Goal: Answer question/provide support

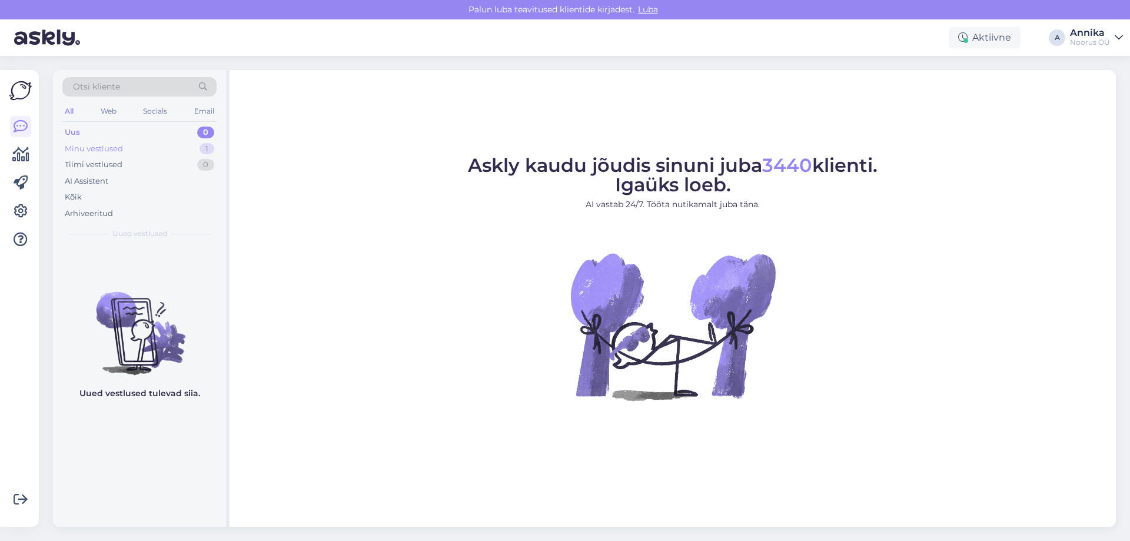
click at [177, 146] on div "Minu vestlused 1" at bounding box center [139, 149] width 154 height 16
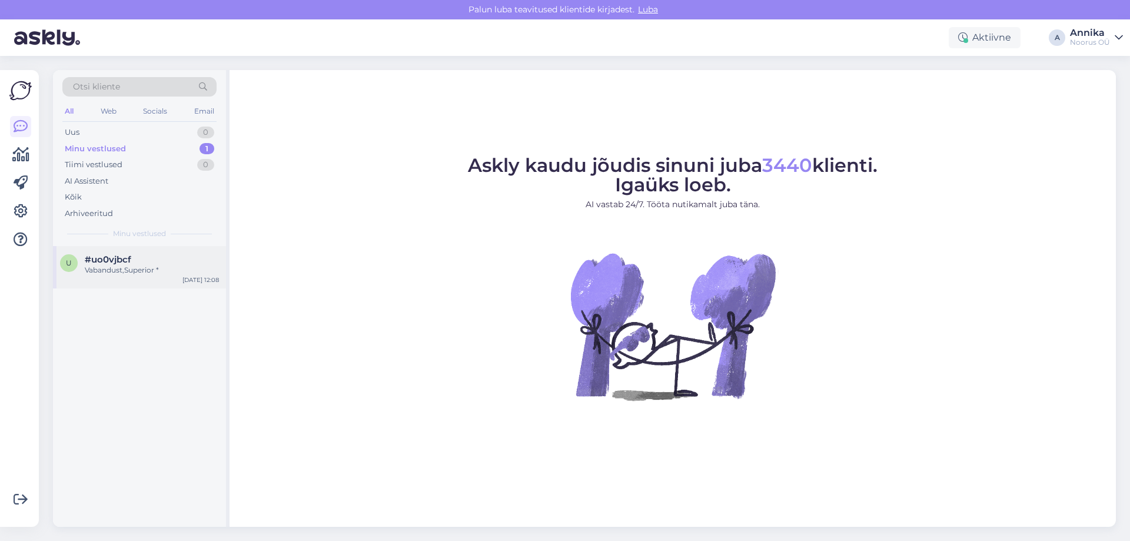
click at [99, 276] on div "u #uo0vjbcf Vabandust,Superior * Sep 23 12:08" at bounding box center [139, 267] width 173 height 42
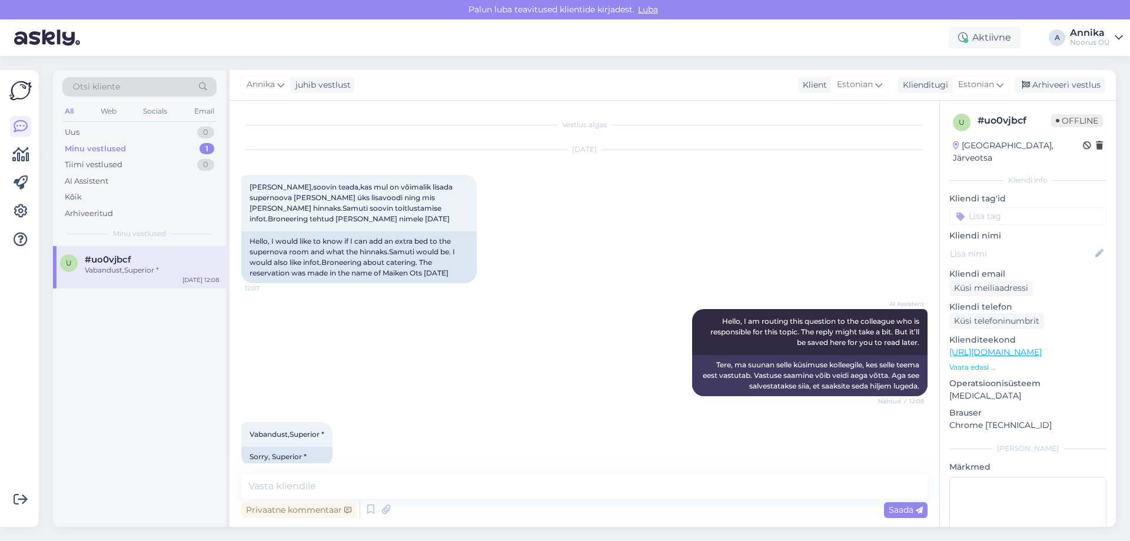
scroll to position [16, 0]
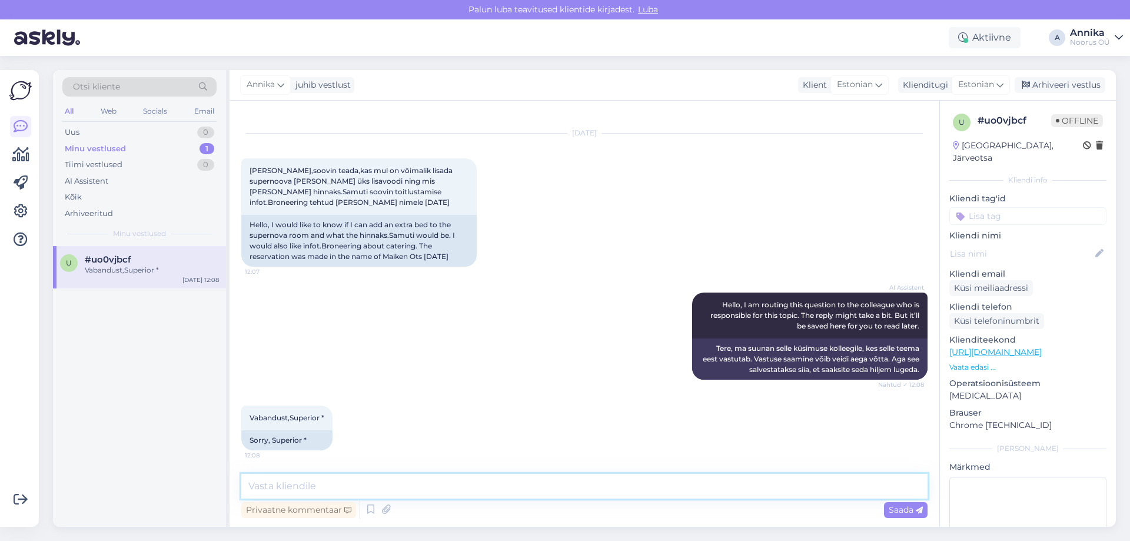
click at [452, 483] on textarea at bounding box center [584, 486] width 686 height 25
click at [291, 500] on div "Privaatne kommentaar Saada" at bounding box center [584, 510] width 686 height 22
click at [288, 496] on textarea at bounding box center [584, 486] width 686 height 25
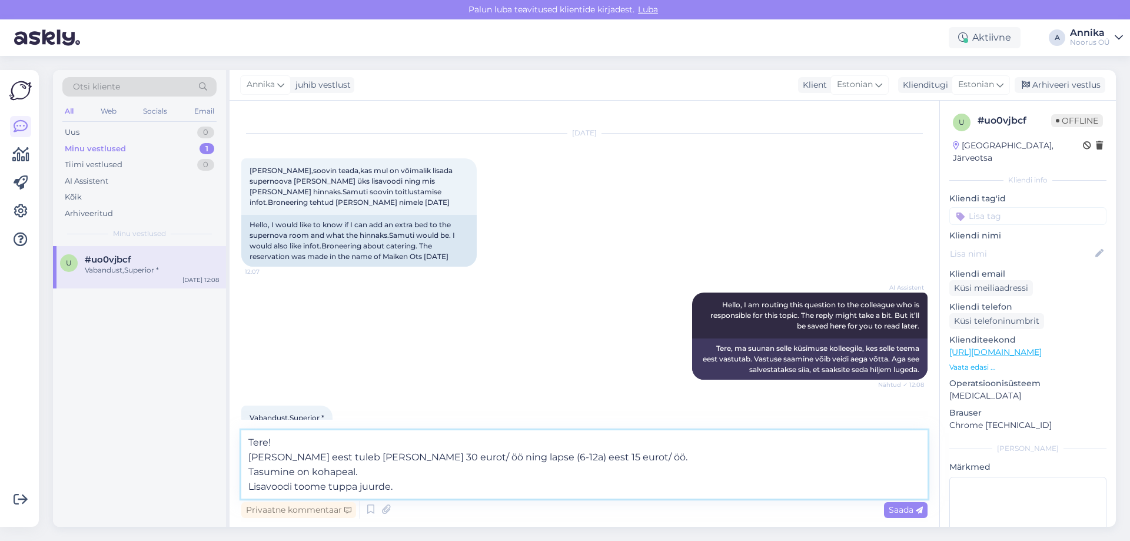
type textarea "Tere! Täiskasvanu eest tuleb lisa 30 eurot/ öö ning lapse (6-12a) eest 15 eurot…"
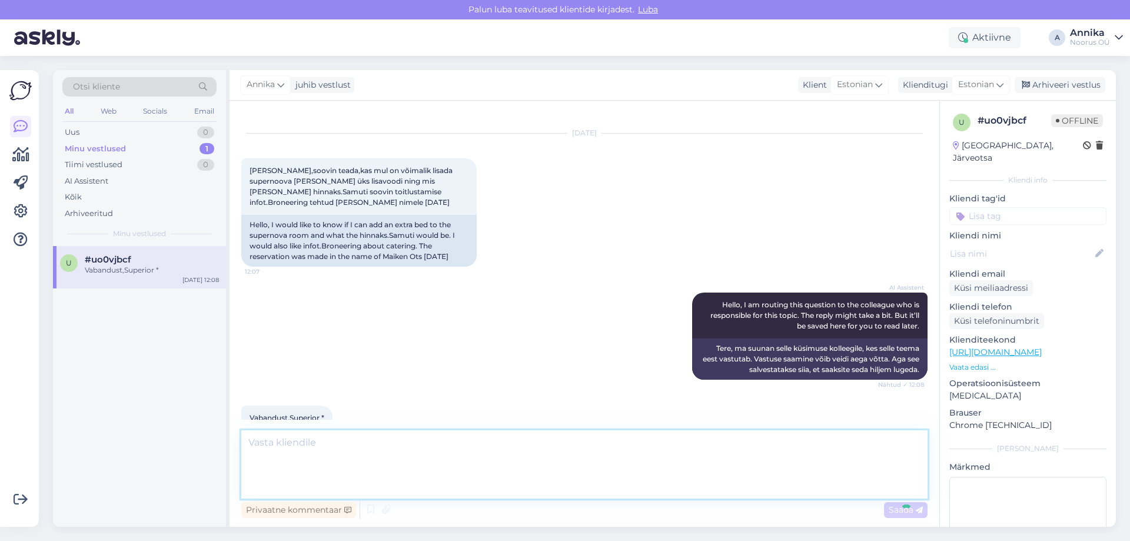
scroll to position [110, 0]
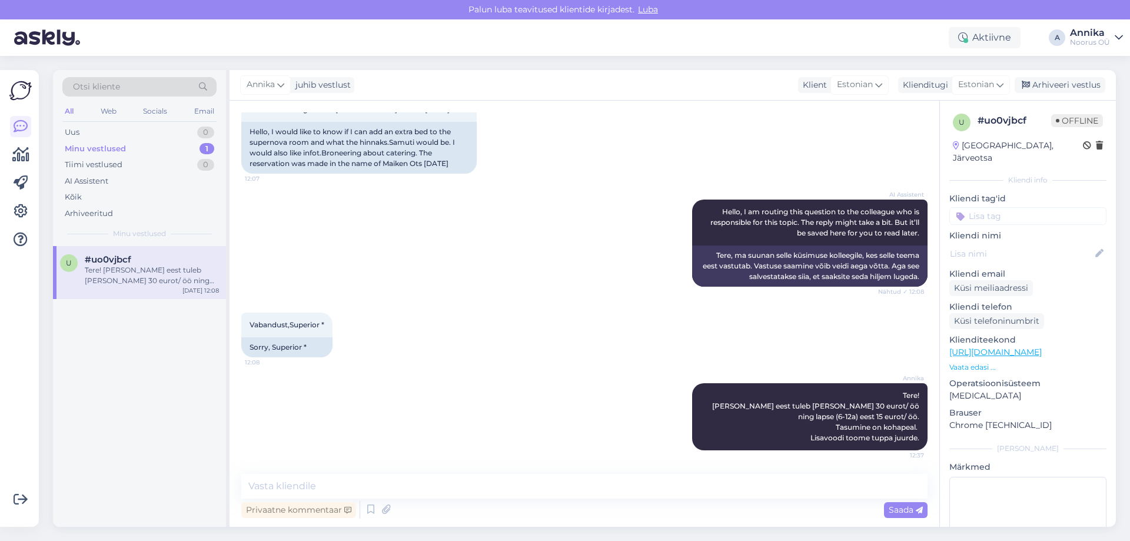
click at [501, 261] on div "AI Assistent Hello, I am routing this question to the colleague who is responsi…" at bounding box center [584, 243] width 686 height 113
click at [634, 120] on div "Sep 23 2025 Tere,soovin teada,kas mul on võimalik lisada supernoova tuppa ka ük…" at bounding box center [584, 107] width 686 height 159
drag, startPoint x: 538, startPoint y: 74, endPoint x: 530, endPoint y: 81, distance: 10.5
click at [538, 74] on div "Annika juhib vestlust Klient Estonian Klienditugi Estonian Arhiveeri vestlus" at bounding box center [673, 85] width 887 height 31
click at [389, 392] on div "Annika Tere! Täiskasvanu eest tuleb lisa 30 eurot/ öö ning lapse (6-12a) eest 1…" at bounding box center [584, 416] width 686 height 93
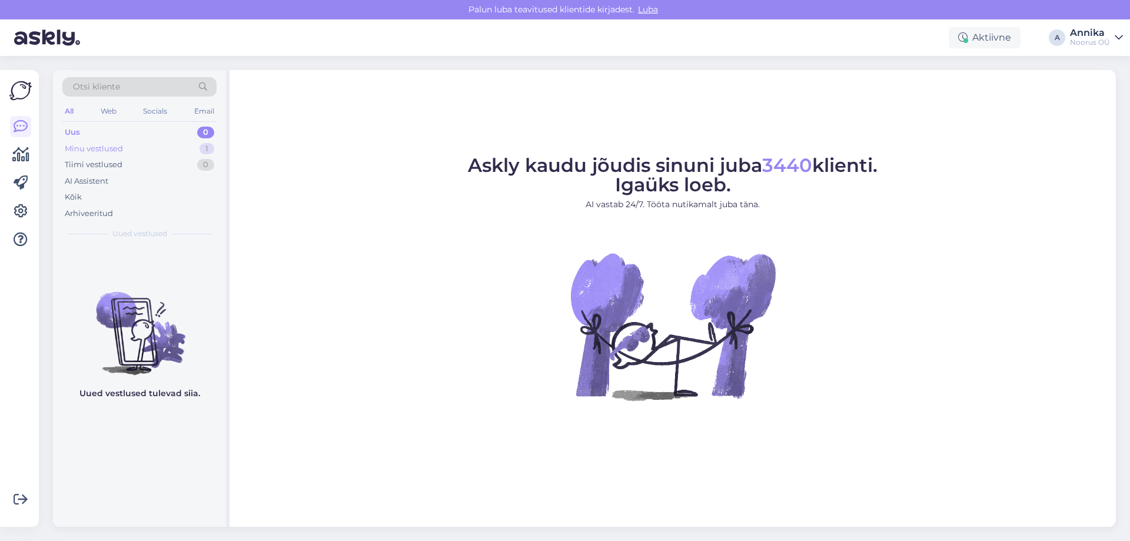
click at [198, 147] on div "Minu vestlused 1" at bounding box center [139, 149] width 154 height 16
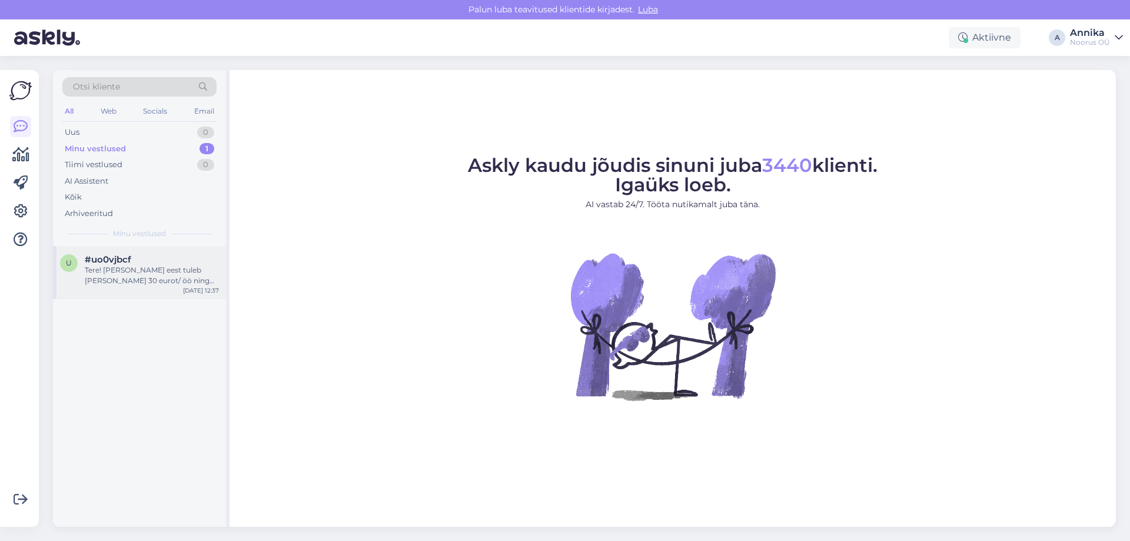
click at [146, 277] on div "Tere! Täiskasvanu eest tuleb lisa 30 eurot/ öö ning lapse (6-12a) eest 15 eurot…" at bounding box center [152, 275] width 134 height 21
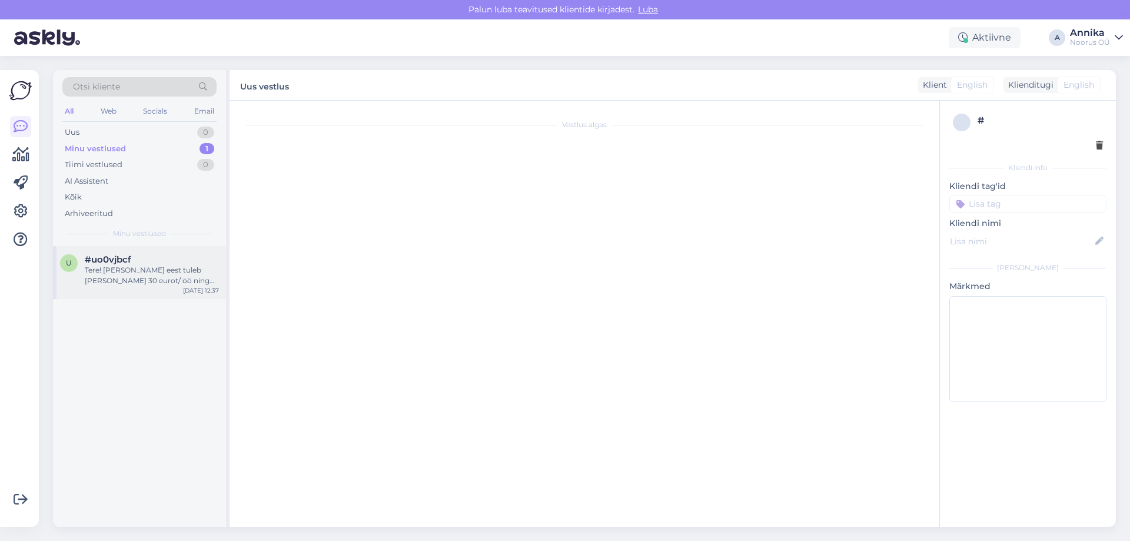
scroll to position [110, 0]
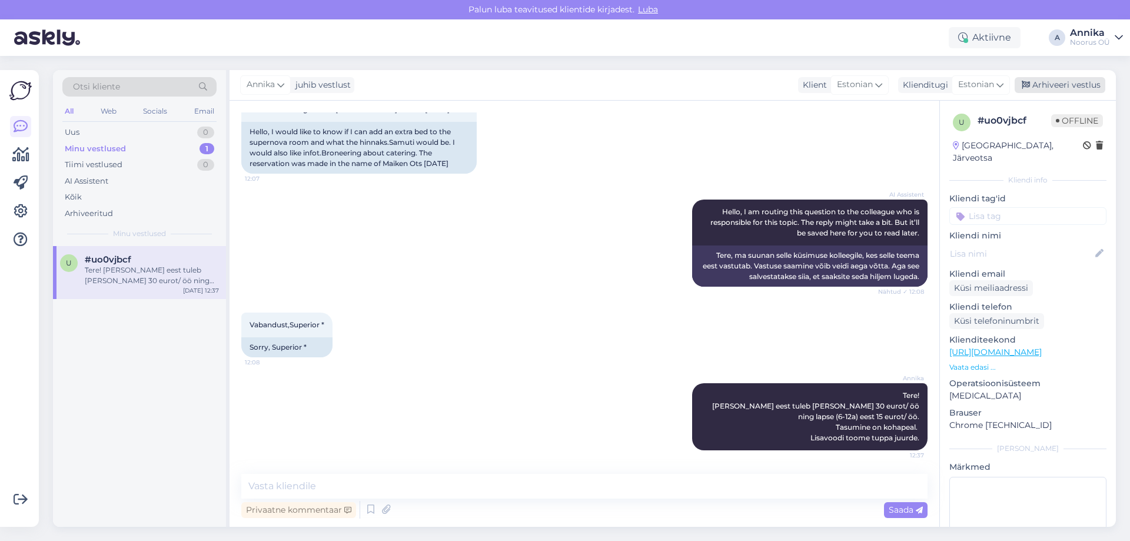
click at [1067, 88] on div "Arhiveeri vestlus" at bounding box center [1060, 85] width 91 height 16
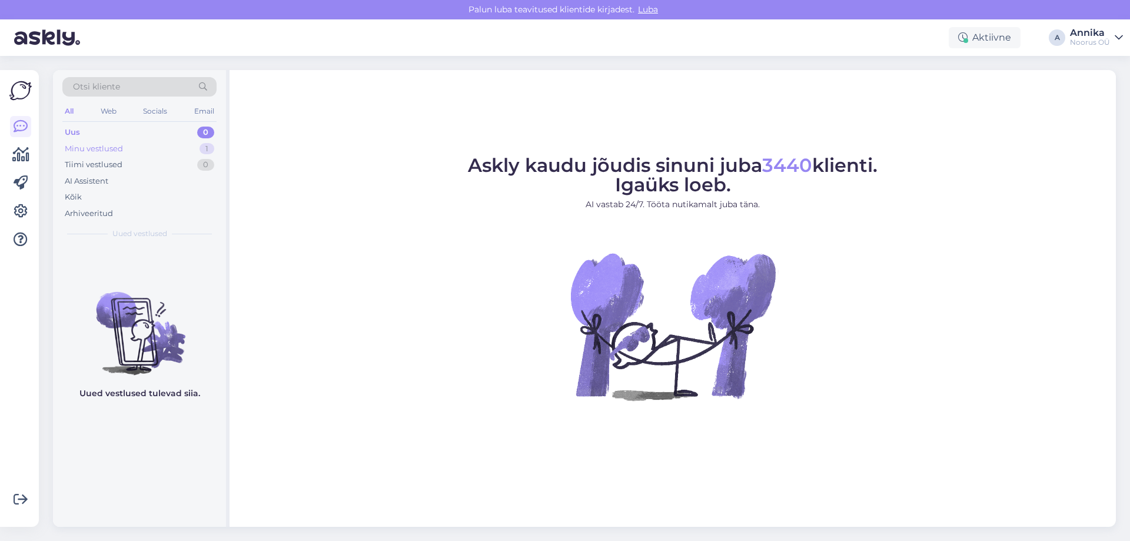
click at [173, 148] on div "Minu vestlused 1" at bounding box center [139, 149] width 154 height 16
